Goal: Information Seeking & Learning: Learn about a topic

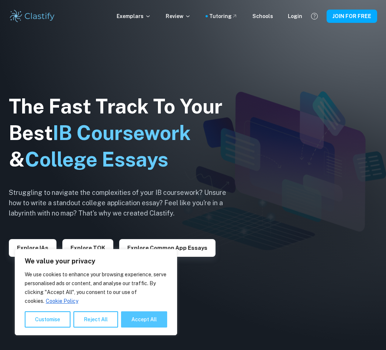
click at [150, 326] on button "Accept All" at bounding box center [144, 320] width 46 height 16
checkbox input "true"
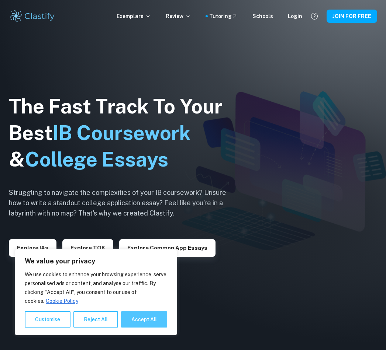
checkbox input "true"
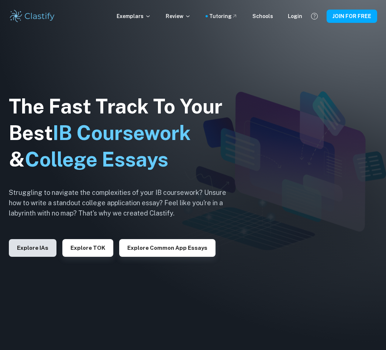
click at [37, 249] on button "Explore IAs" at bounding box center [33, 248] width 48 height 18
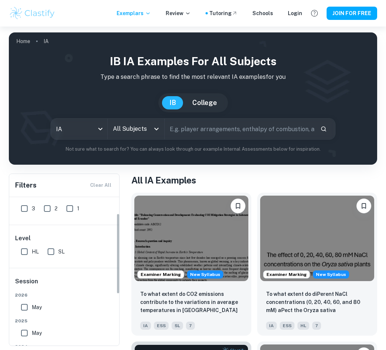
click at [52, 250] on input "SL" at bounding box center [51, 252] width 15 height 15
checkbox input "true"
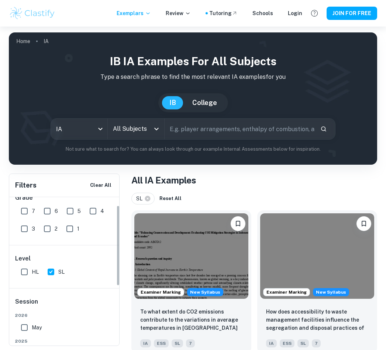
scroll to position [7, 0]
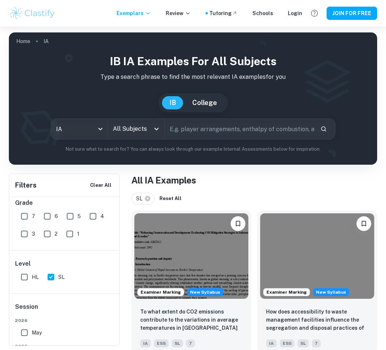
click at [140, 127] on input "All Subjects" at bounding box center [130, 129] width 39 height 14
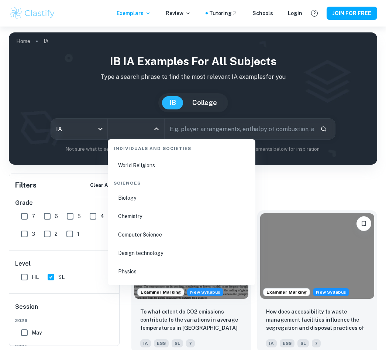
scroll to position [1117, 0]
click at [203, 217] on li "Chemistry" at bounding box center [182, 216] width 142 height 17
type input "Chemistry"
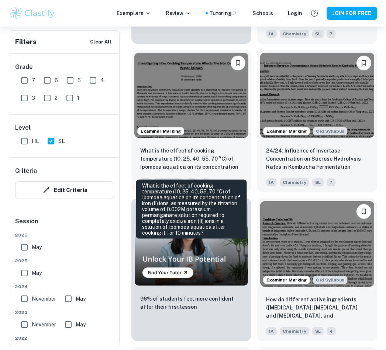
scroll to position [525, 0]
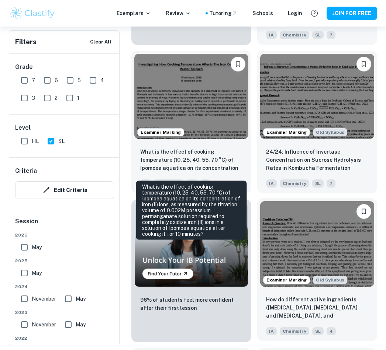
click at [354, 301] on p "How do different active ingredients ([MEDICAL_DATA], [MEDICAL_DATA] and [MEDICA…" at bounding box center [317, 308] width 102 height 25
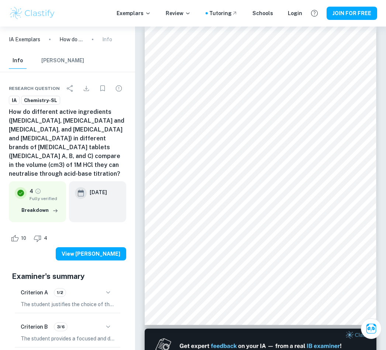
scroll to position [3, 0]
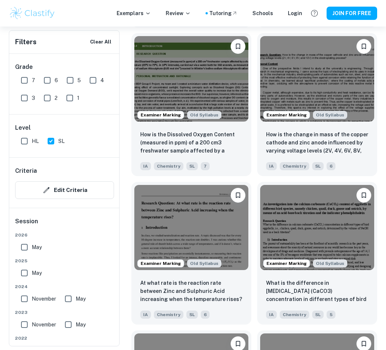
scroll to position [988, 0]
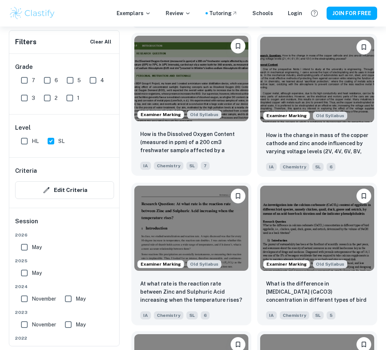
click at [235, 136] on p "How is the Dissolved Oxygen Content (measured in ppm) of a 200 cm3 freshwater s…" at bounding box center [191, 142] width 102 height 25
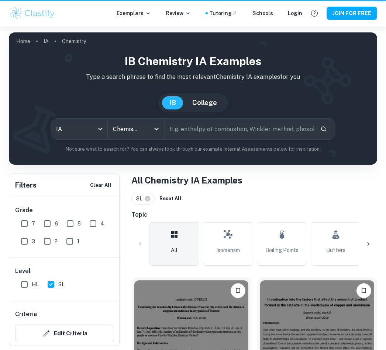
scroll to position [1000, 0]
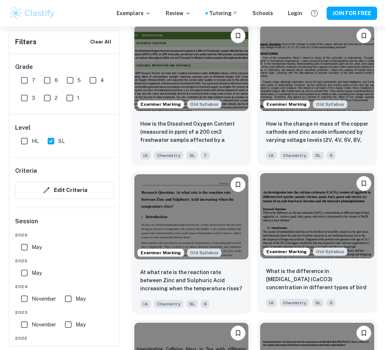
click at [349, 281] on p "What is the difference in [MEDICAL_DATA] (CaCO3) concentration in different typ…" at bounding box center [317, 279] width 102 height 25
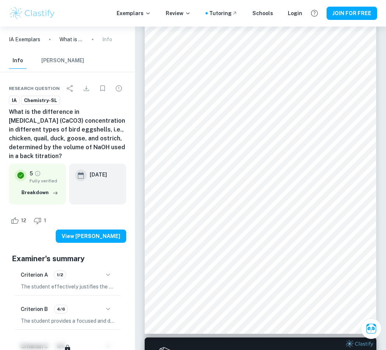
scroll to position [3, 0]
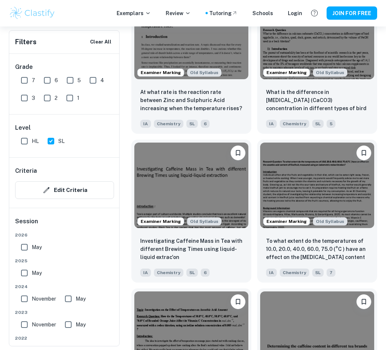
scroll to position [1191, 0]
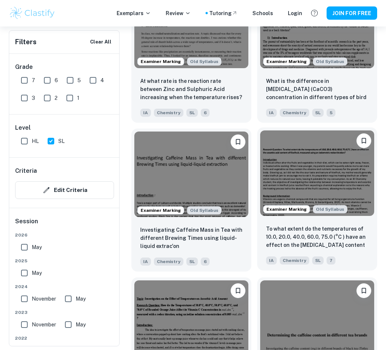
click at [358, 197] on img at bounding box center [317, 174] width 114 height 86
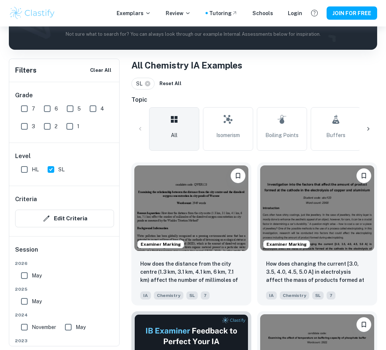
scroll to position [115, 0]
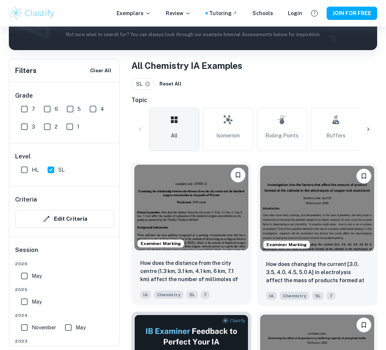
click at [238, 233] on img at bounding box center [191, 208] width 114 height 86
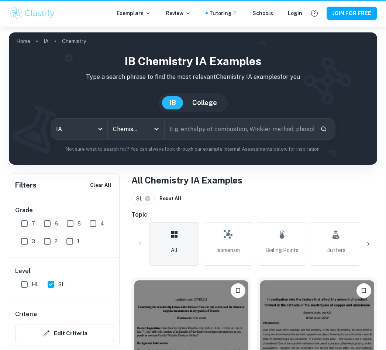
scroll to position [126, 0]
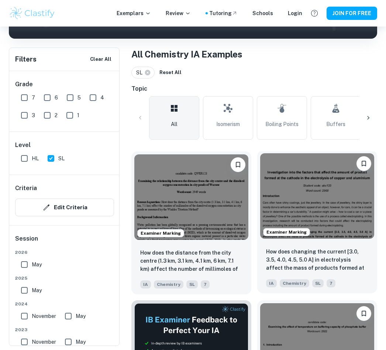
click at [332, 243] on div "How does changing the current [3.0, 3.5, 4.0, 4.5, 5.0 A] in electrolysis affec…" at bounding box center [317, 268] width 120 height 52
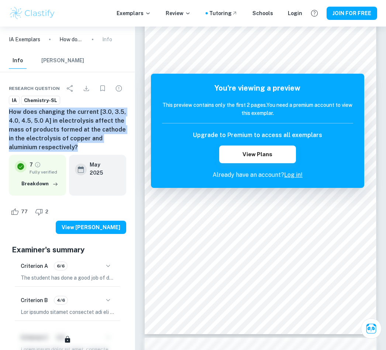
scroll to position [3, 0]
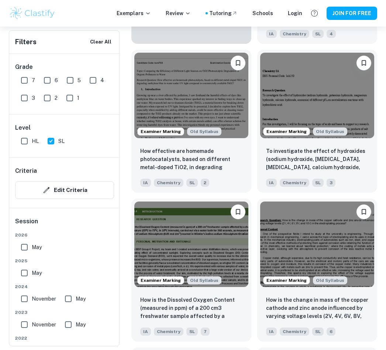
scroll to position [837, 0]
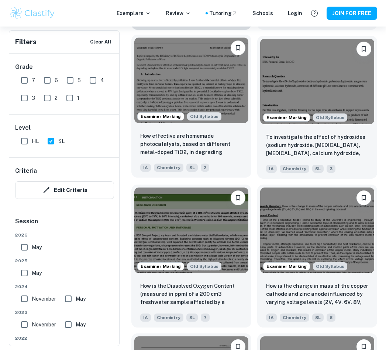
click at [225, 141] on p "How effective are homemade photocatalysts, based on different metal-doped TiO2,…" at bounding box center [191, 144] width 102 height 25
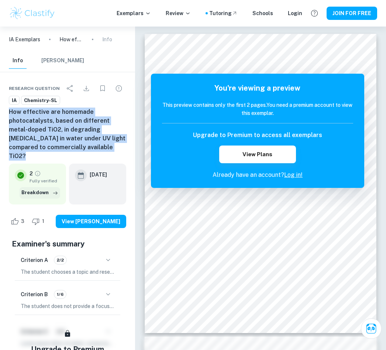
click at [26, 187] on button "Breakdown" at bounding box center [40, 192] width 41 height 11
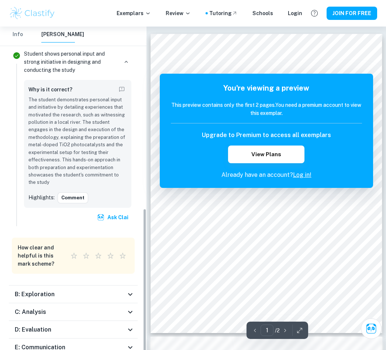
scroll to position [399, 0]
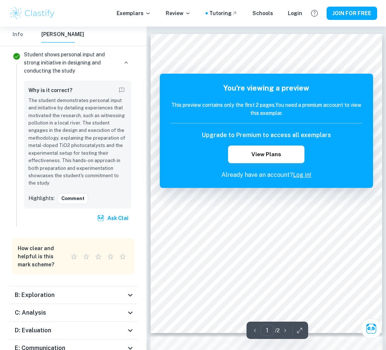
click at [30, 291] on h6 "B: Exploration" at bounding box center [35, 295] width 40 height 9
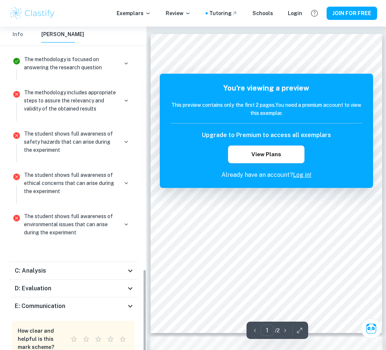
click at [32, 267] on h6 "C: Analysis" at bounding box center [30, 271] width 31 height 9
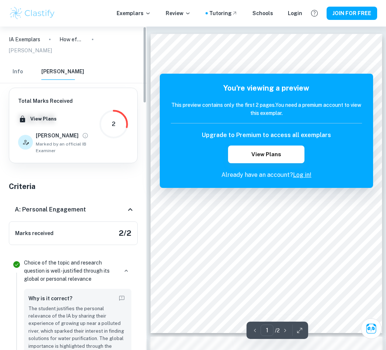
scroll to position [0, 0]
click at [11, 64] on button "Info" at bounding box center [18, 72] width 18 height 16
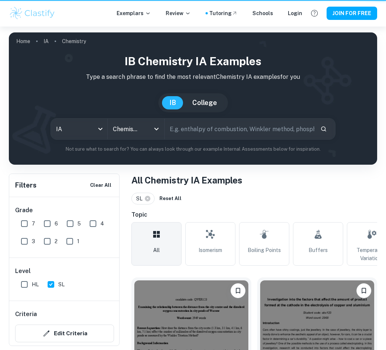
scroll to position [849, 0]
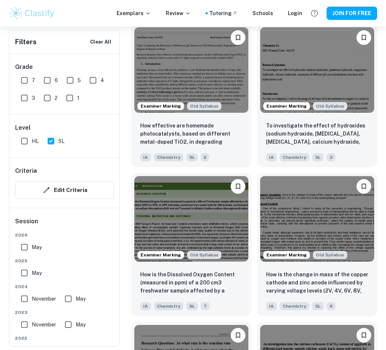
click at [24, 87] on input "7" at bounding box center [24, 80] width 15 height 15
checkbox input "true"
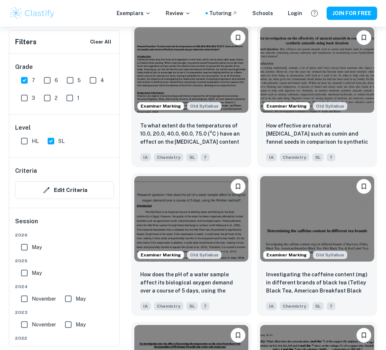
click at [45, 80] on input "6" at bounding box center [47, 80] width 15 height 15
checkbox input "true"
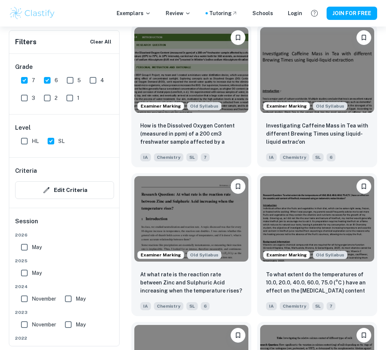
click at [69, 77] on input "5" at bounding box center [70, 80] width 15 height 15
checkbox input "true"
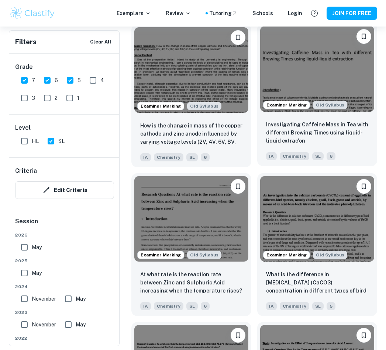
click at [363, 146] on div "Investigating Caffeine Mass in Tea with different Brewing Times using liquid-li…" at bounding box center [317, 133] width 102 height 25
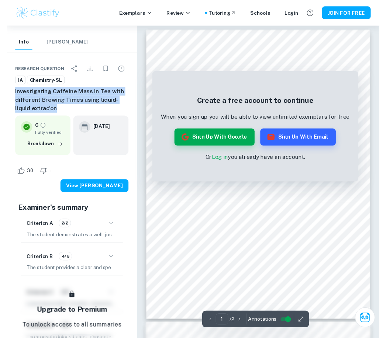
scroll to position [9, 0]
